Goal: Check status: Check status

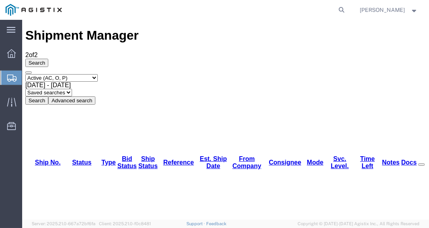
drag, startPoint x: 32, startPoint y: 78, endPoint x: 37, endPoint y: 78, distance: 4.8
click at [28, 78] on span "Shipments" at bounding box center [25, 78] width 6 height 16
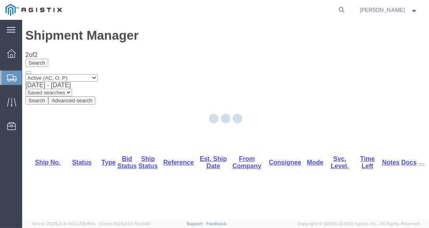
click at [159, 29] on div at bounding box center [225, 120] width 407 height 200
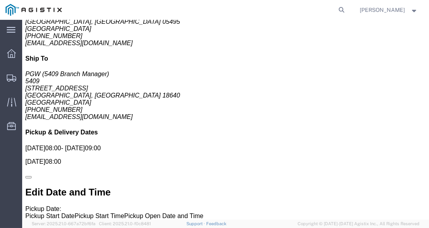
scroll to position [252, 0]
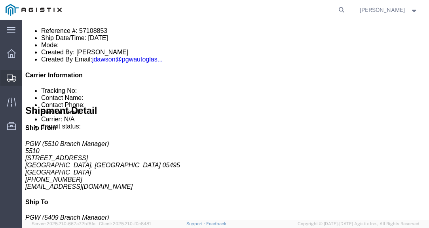
click at [27, 77] on span "Shipments" at bounding box center [25, 78] width 6 height 16
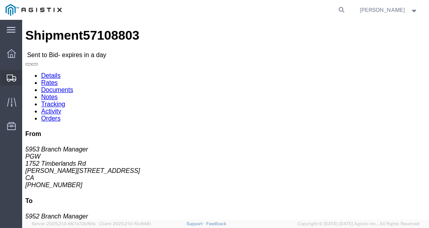
click at [27, 75] on span "Shipments" at bounding box center [25, 78] width 6 height 16
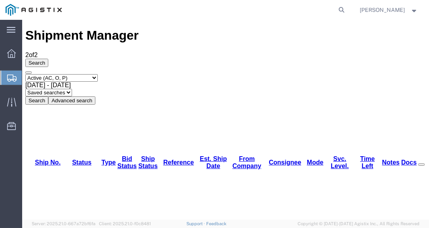
click at [152, 28] on div "Shipment Manager 2 of 2 Search Select status Active (AC, O, P) All Approved Awa…" at bounding box center [225, 66] width 401 height 76
